Goal: Check status

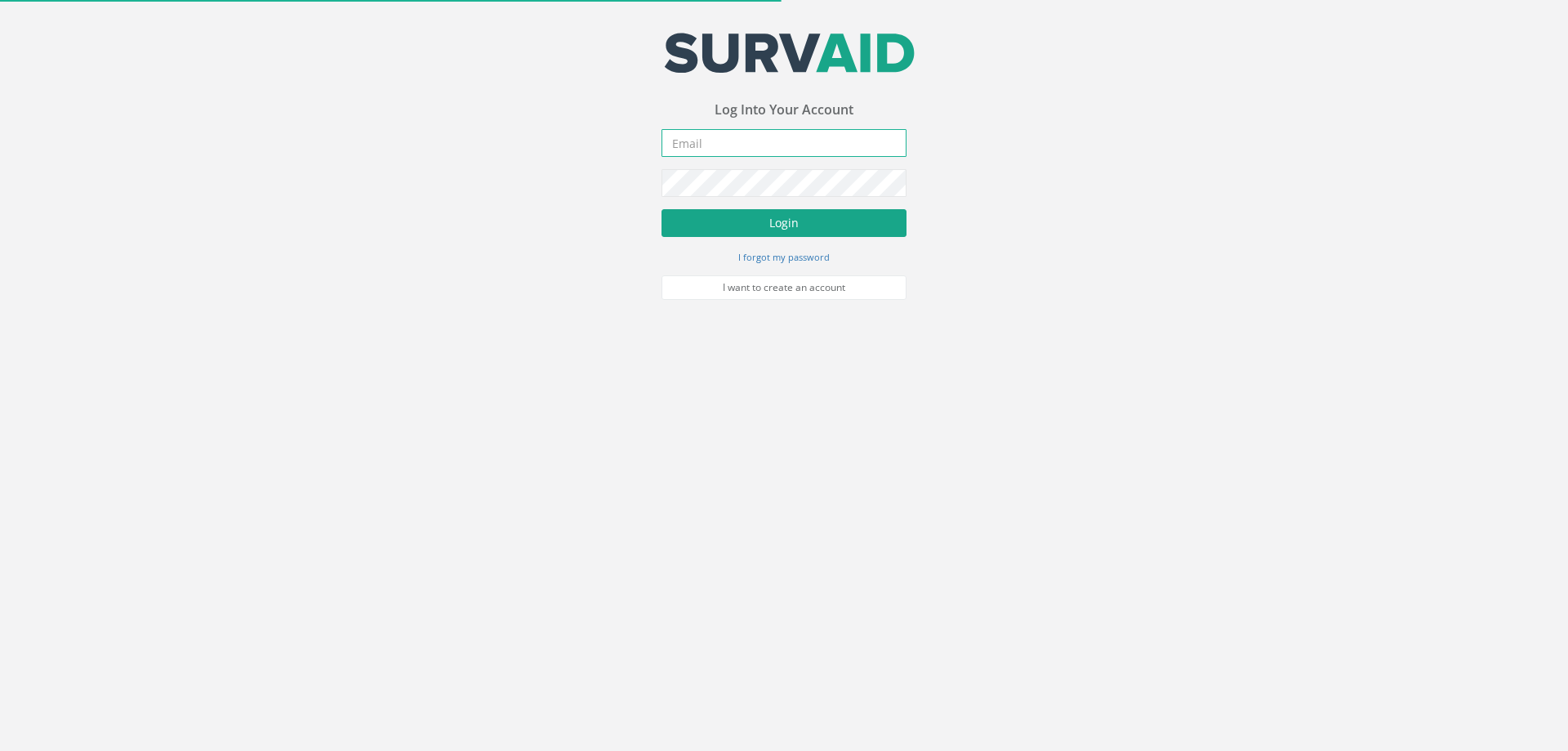
type input "[PERSON_NAME][EMAIL_ADDRESS][PERSON_NAME][DOMAIN_NAME]"
click at [779, 217] on button "Login" at bounding box center [784, 223] width 245 height 28
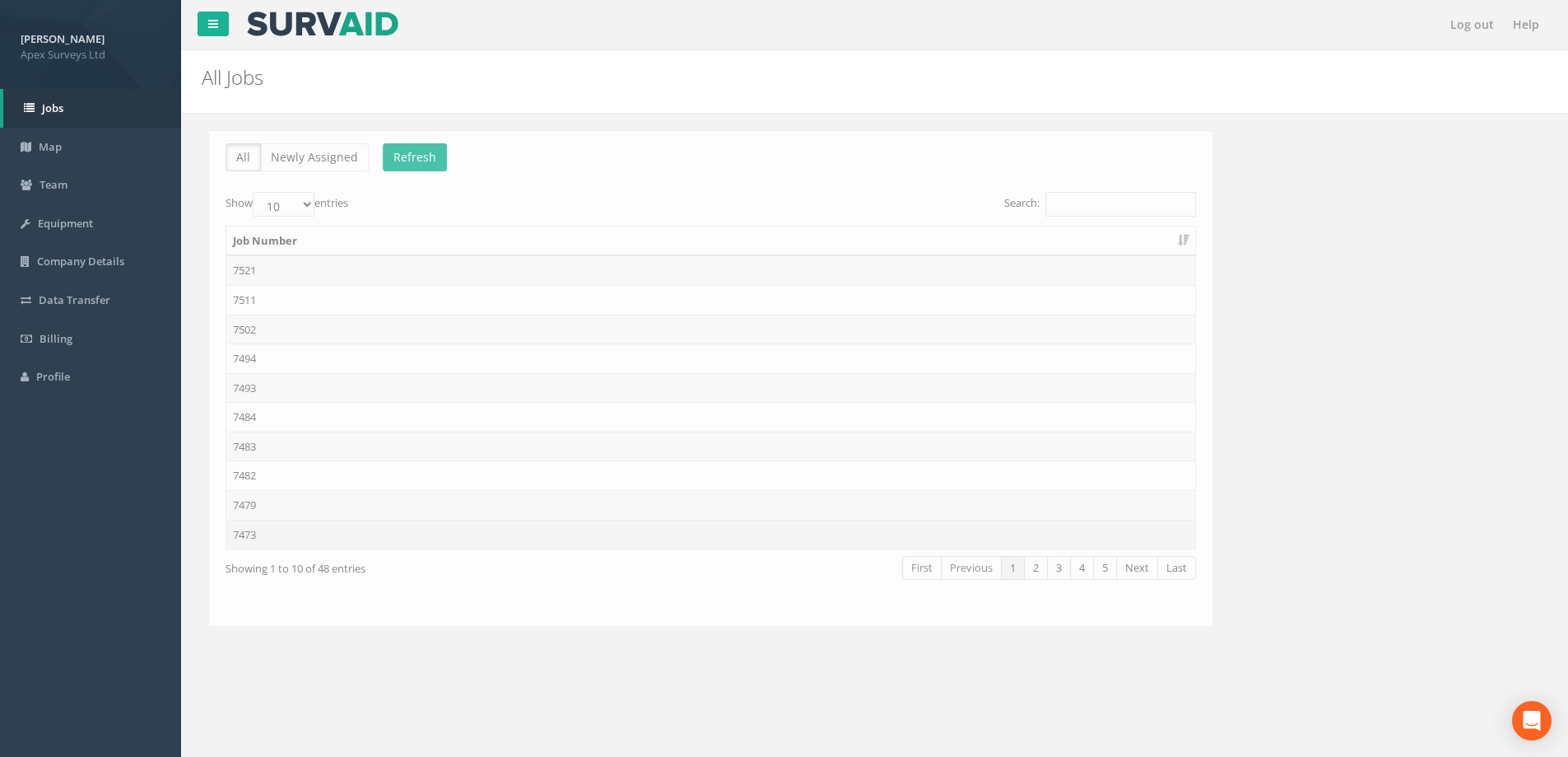
click at [246, 537] on td "7473" at bounding box center [703, 535] width 969 height 30
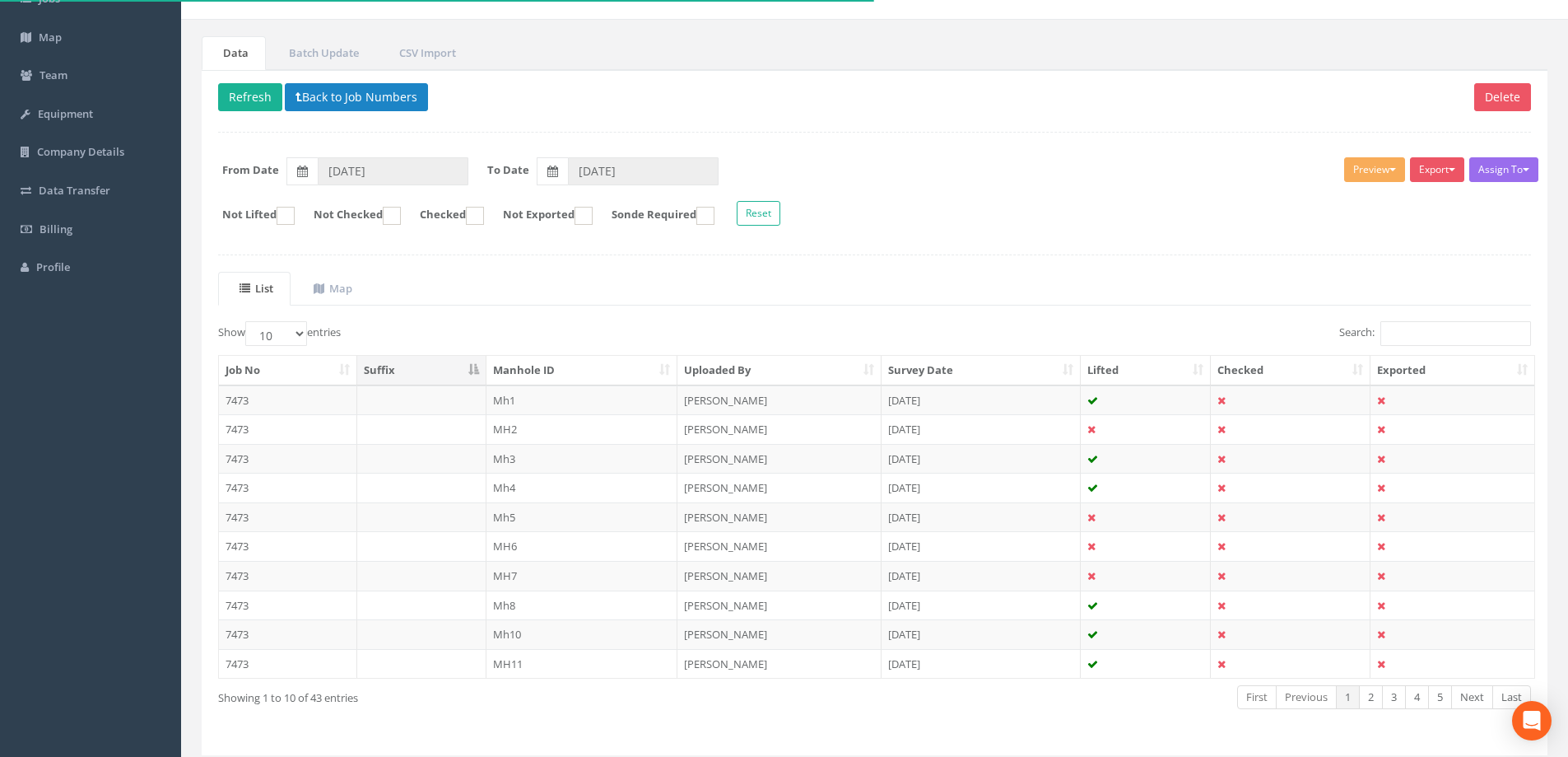
scroll to position [161, 0]
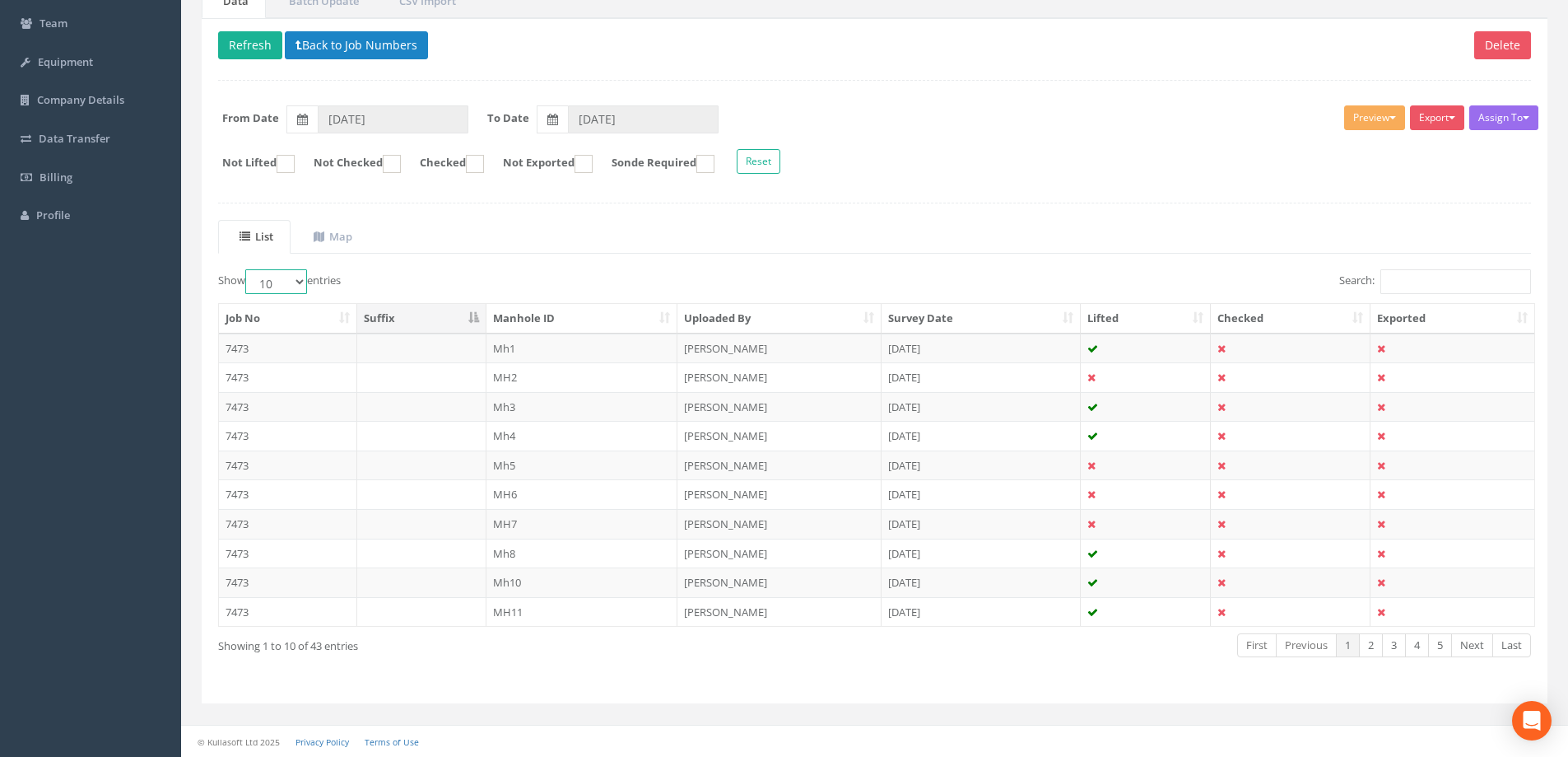
click at [301, 280] on select "10 25 50 100" at bounding box center [276, 282] width 61 height 25
select select "100"
click at [247, 269] on select "10 25 50 100" at bounding box center [276, 282] width 61 height 25
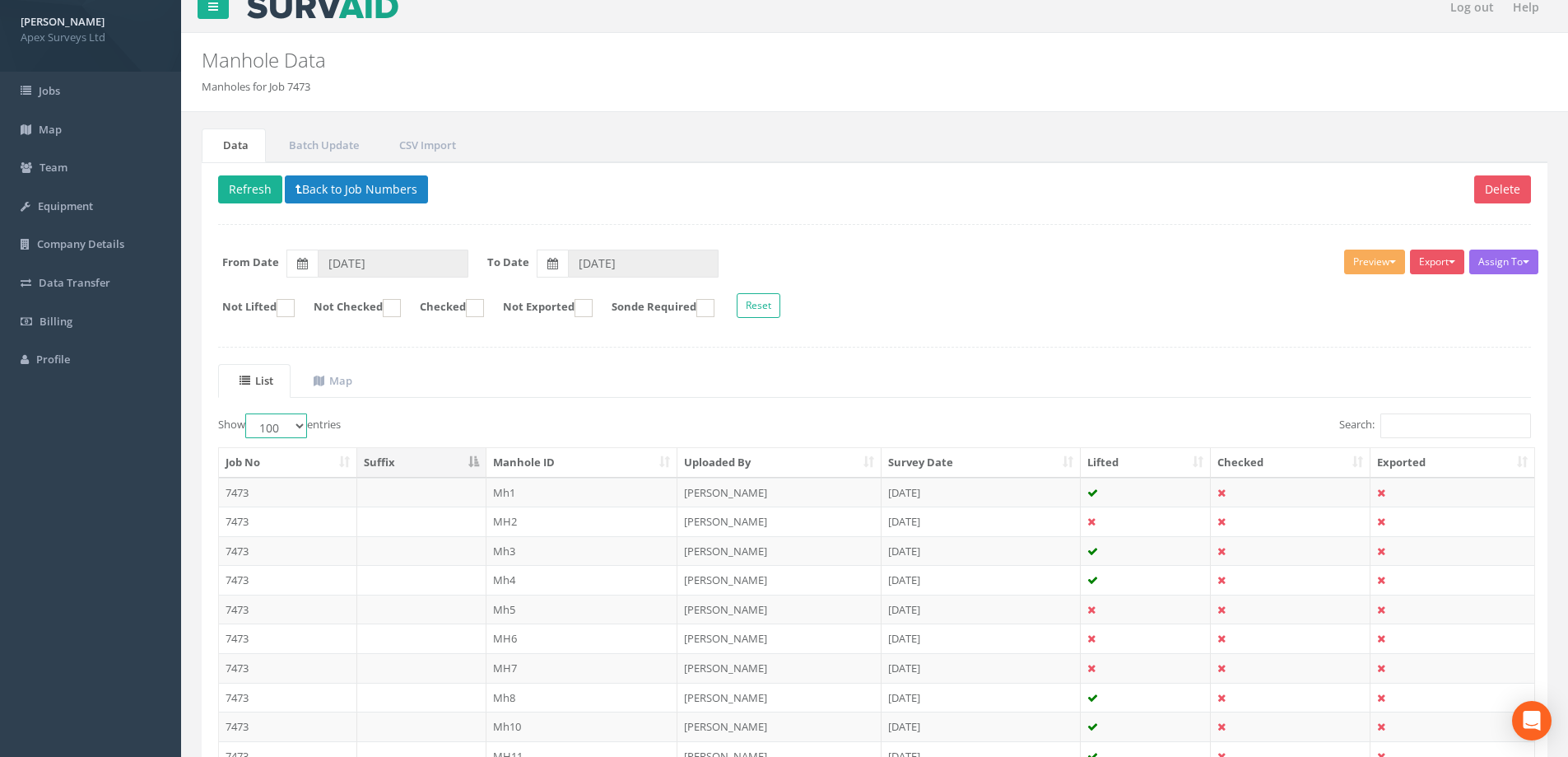
scroll to position [0, 0]
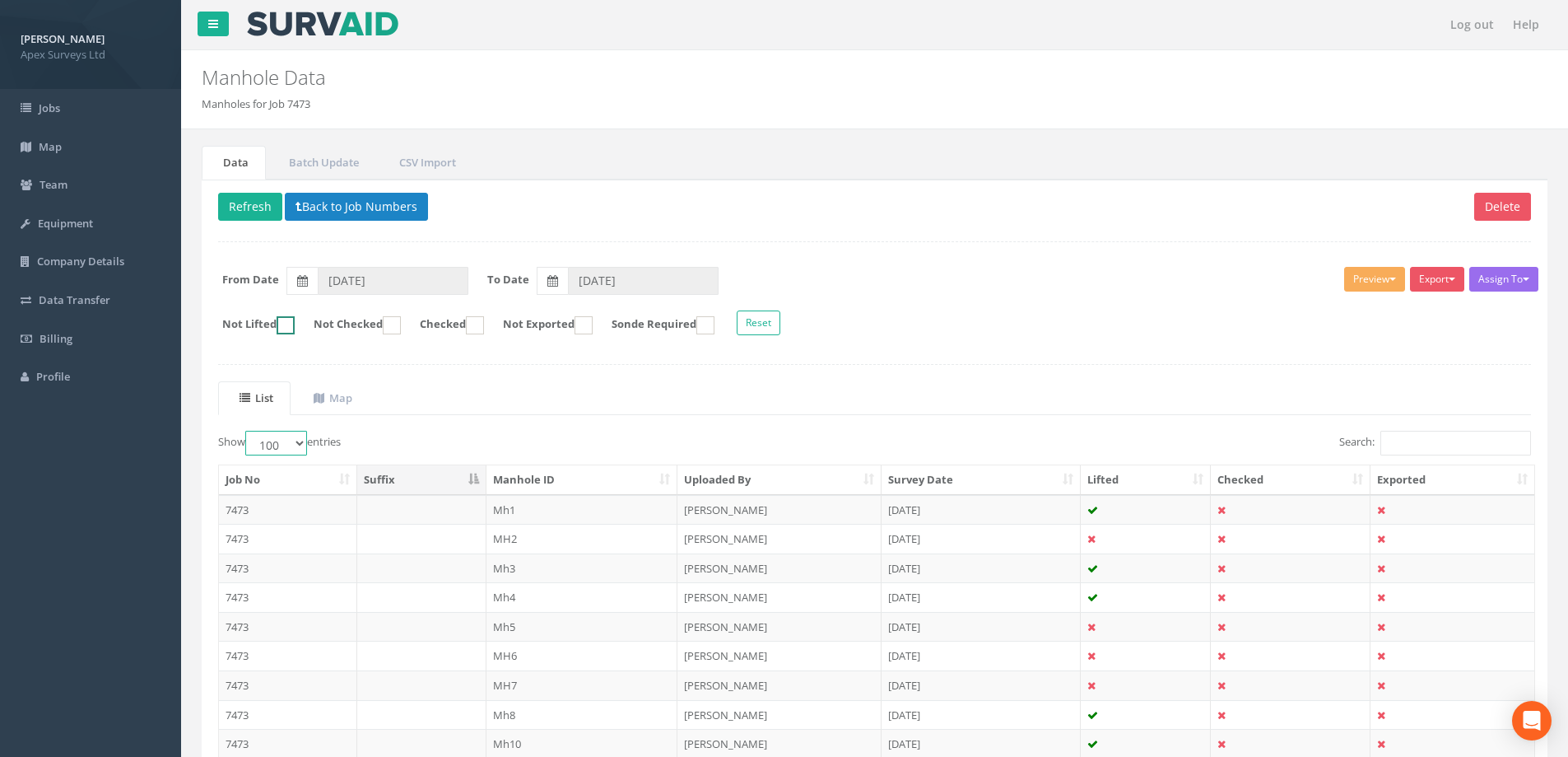
click at [292, 322] on ins at bounding box center [286, 326] width 18 height 18
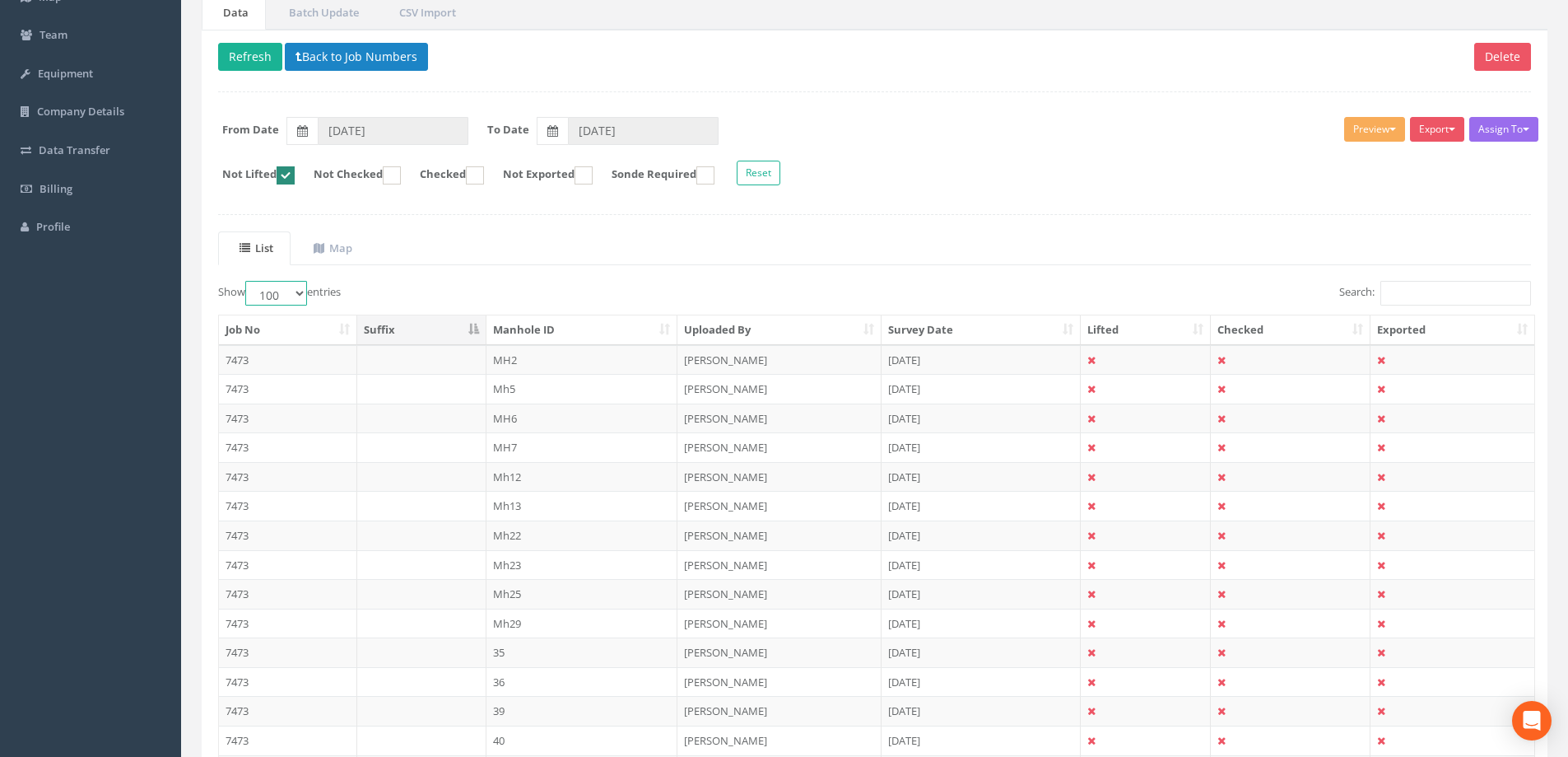
scroll to position [143, 0]
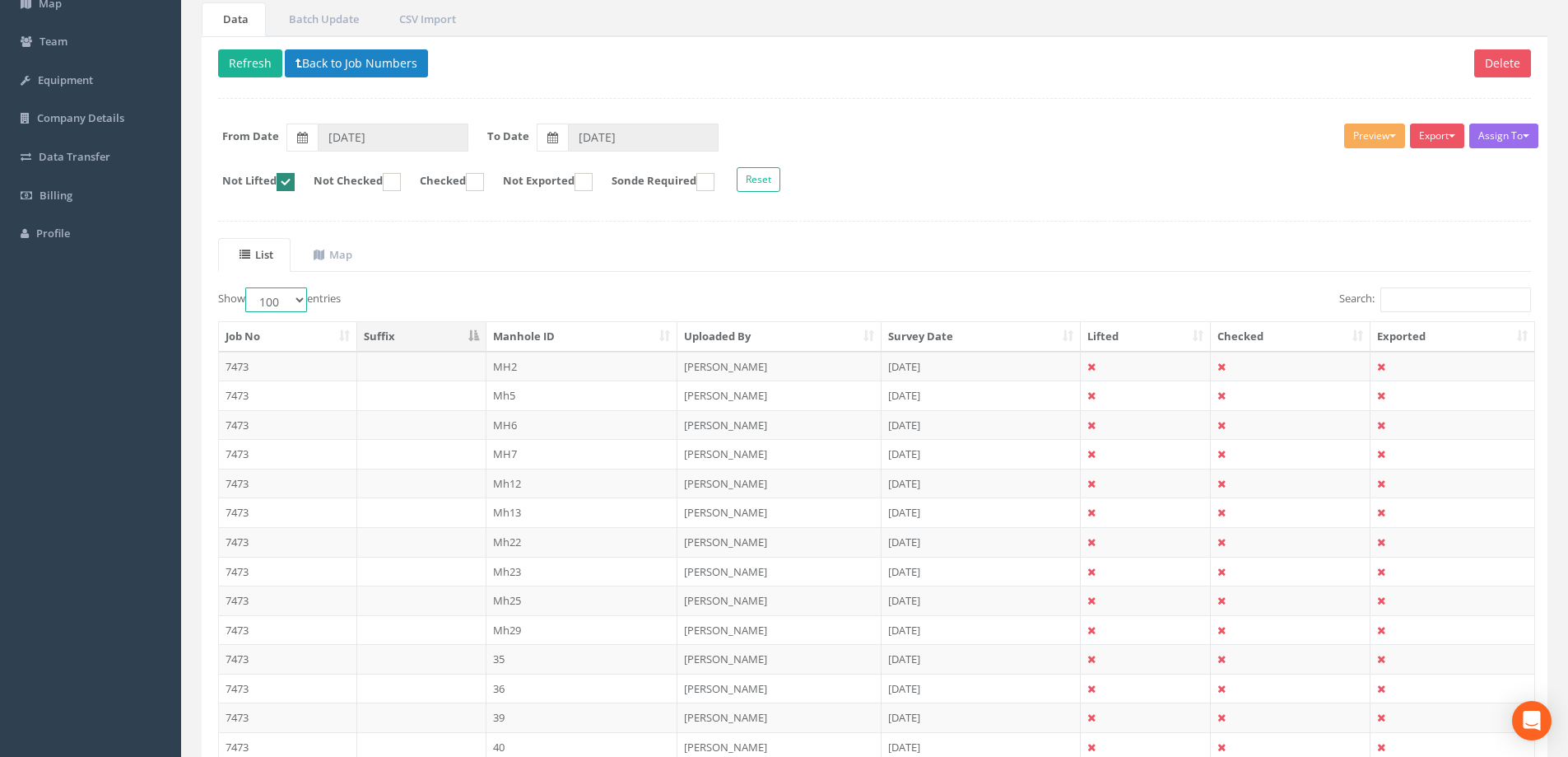
click at [295, 184] on ins at bounding box center [286, 182] width 18 height 18
checkbox input "false"
